Goal: Check status: Check status

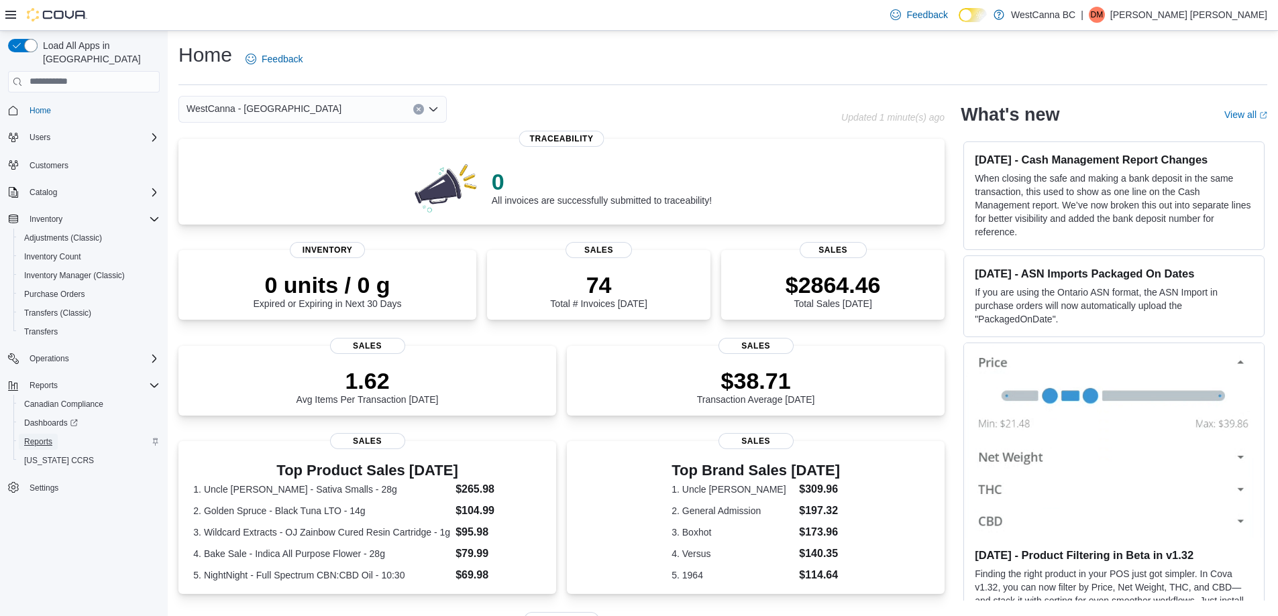
click at [51, 437] on span "Reports" at bounding box center [38, 442] width 28 height 11
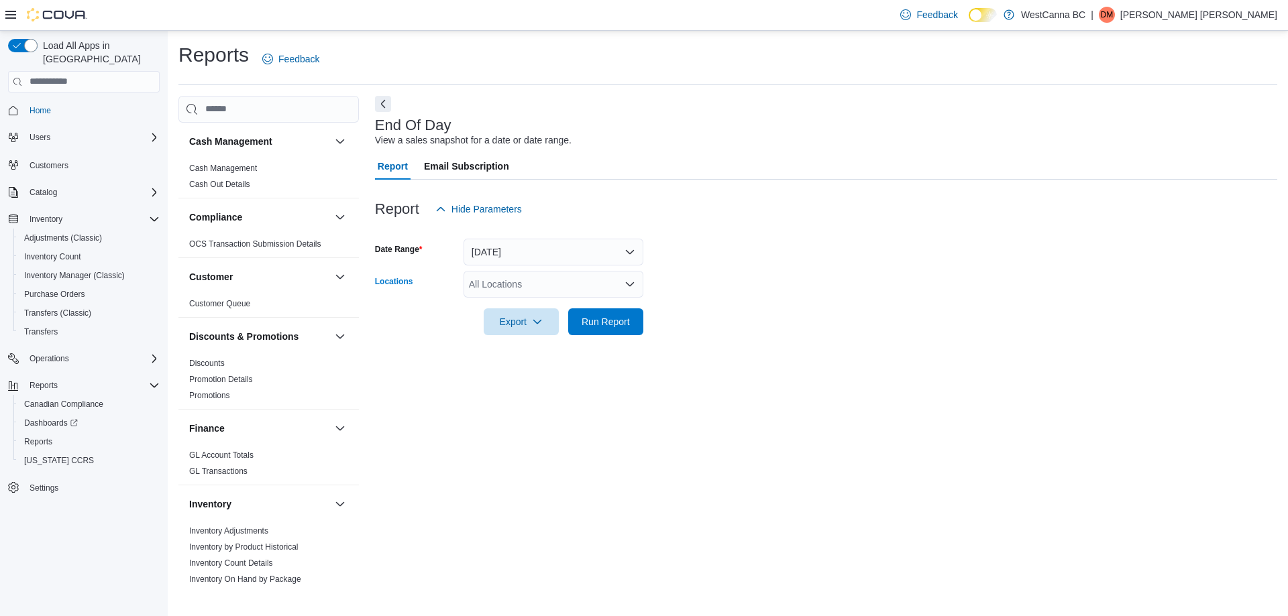
click at [518, 292] on div "All Locations" at bounding box center [553, 284] width 180 height 27
drag, startPoint x: 557, startPoint y: 328, endPoint x: 760, endPoint y: 277, distance: 208.9
click at [563, 321] on span "WestCanna - [GEOGRAPHIC_DATA]" at bounding box center [569, 326] width 155 height 13
click at [827, 268] on form "Date Range [DATE] Locations [GEOGRAPHIC_DATA] - [GEOGRAPHIC_DATA] Combo box. Se…" at bounding box center [826, 279] width 902 height 113
click at [606, 329] on span "Run Report" at bounding box center [605, 321] width 59 height 27
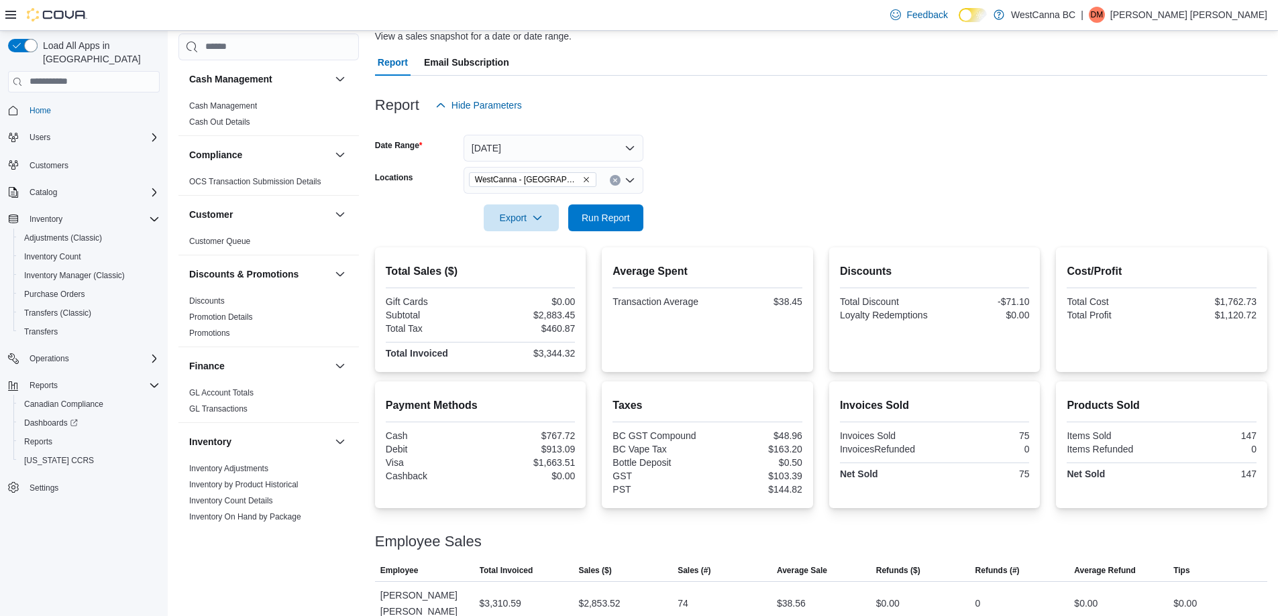
scroll to position [134, 0]
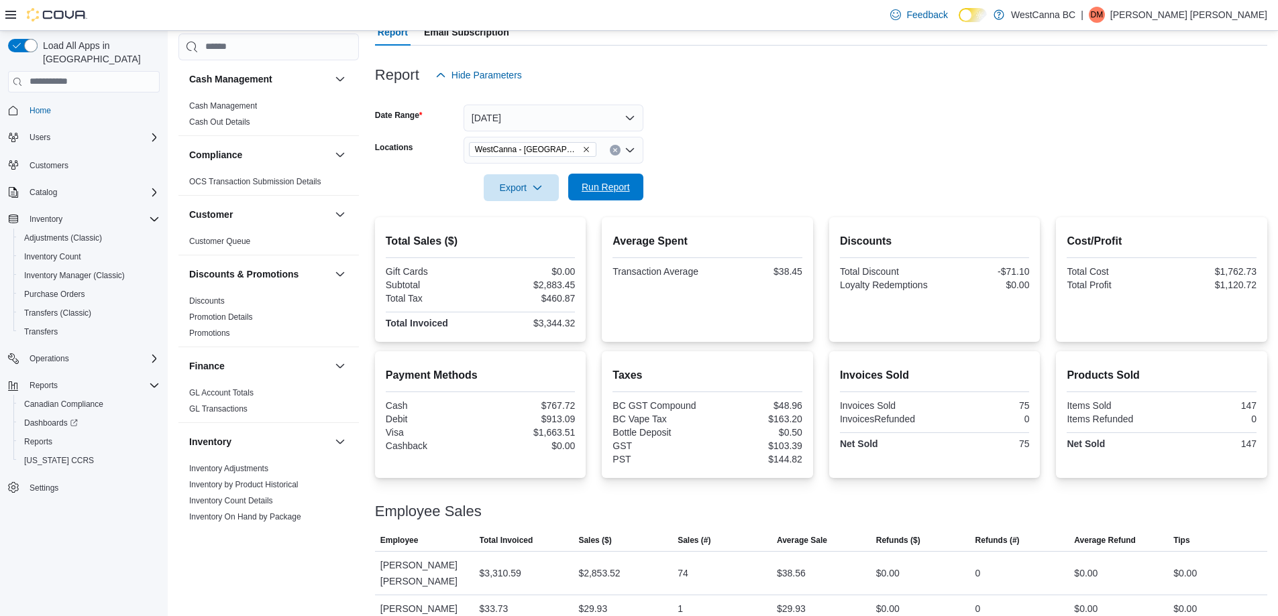
click at [614, 181] on span "Run Report" at bounding box center [605, 186] width 48 height 13
click at [583, 148] on icon "Remove WestCanna - Broadway from selection in this group" at bounding box center [585, 149] width 5 height 5
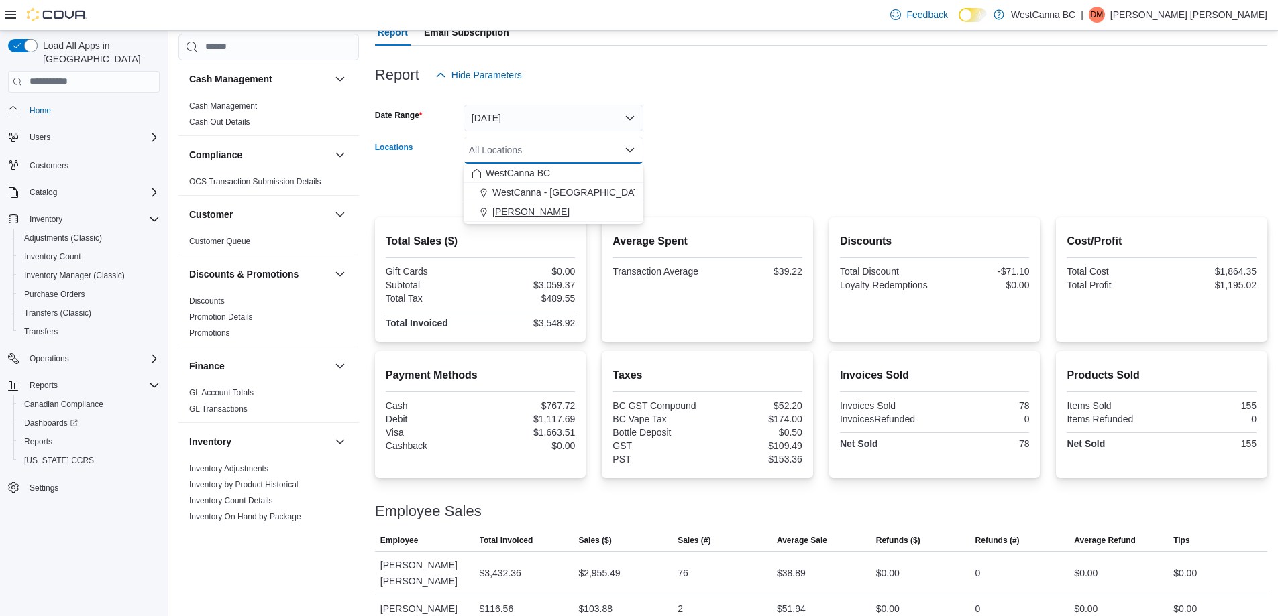
click at [559, 215] on span "[PERSON_NAME]" at bounding box center [530, 211] width 77 height 13
click at [717, 171] on div at bounding box center [821, 169] width 892 height 11
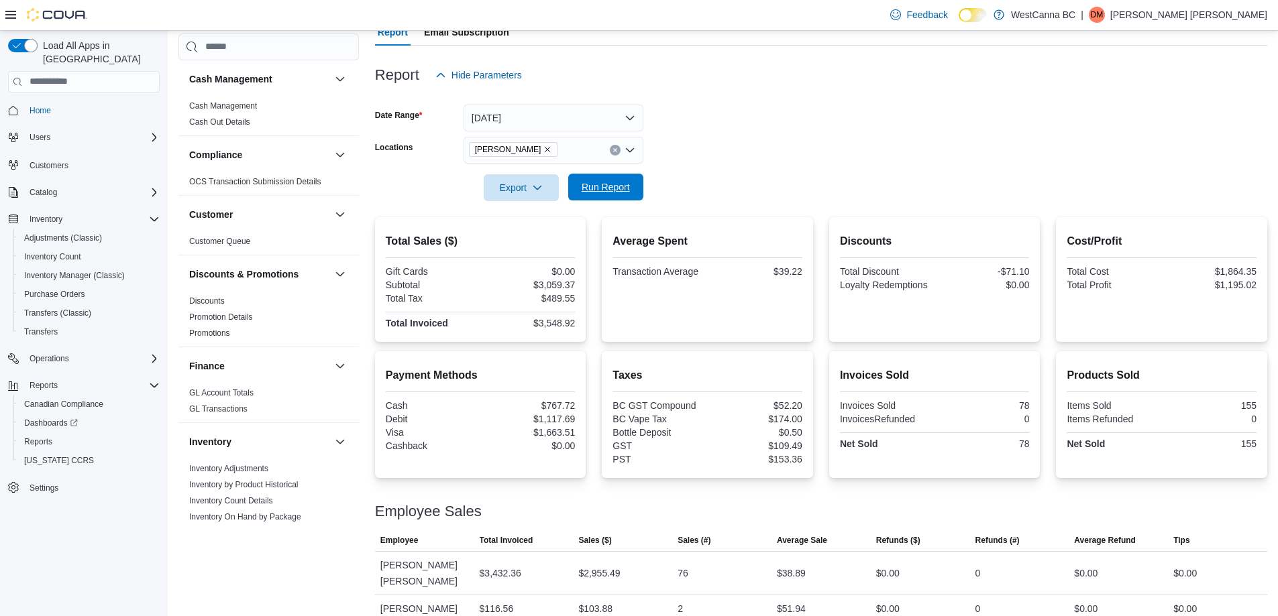
click at [614, 194] on span "Run Report" at bounding box center [605, 186] width 48 height 13
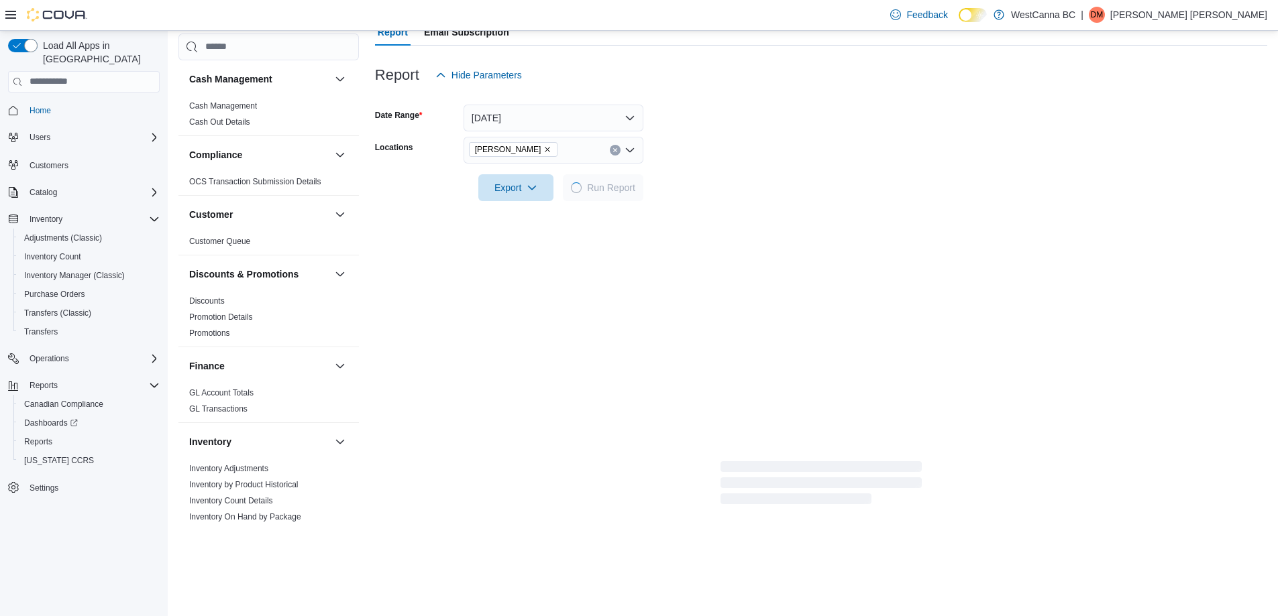
scroll to position [124, 0]
